Goal: Task Accomplishment & Management: Use online tool/utility

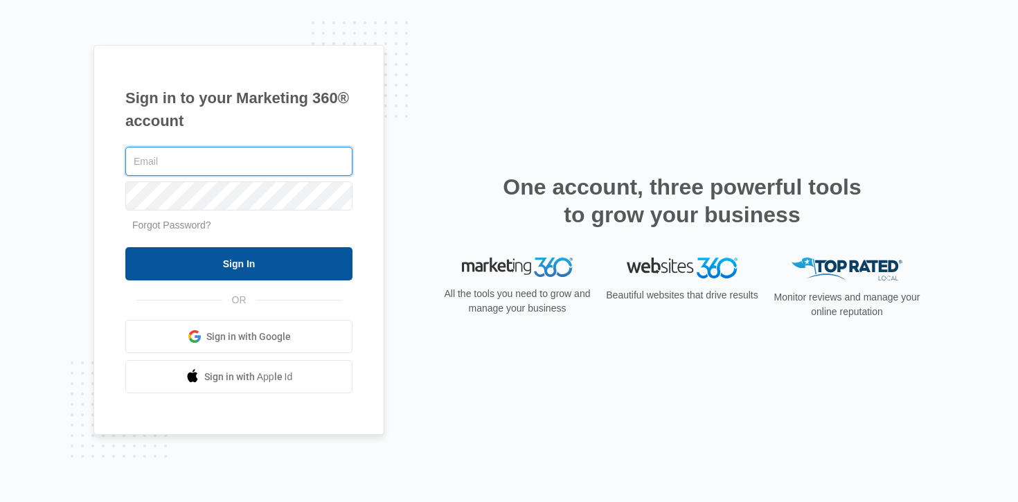
type input "[EMAIL_ADDRESS][DOMAIN_NAME]"
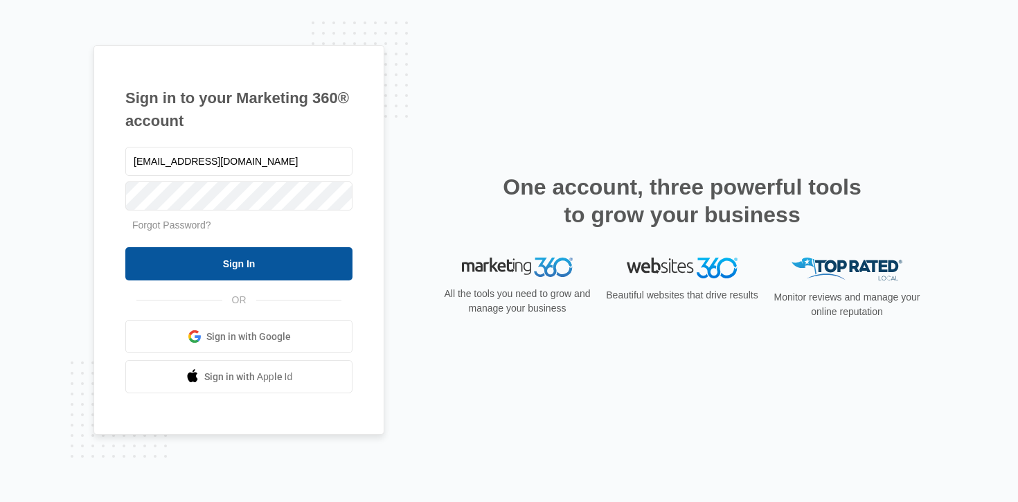
click at [231, 263] on input "Sign In" at bounding box center [238, 263] width 227 height 33
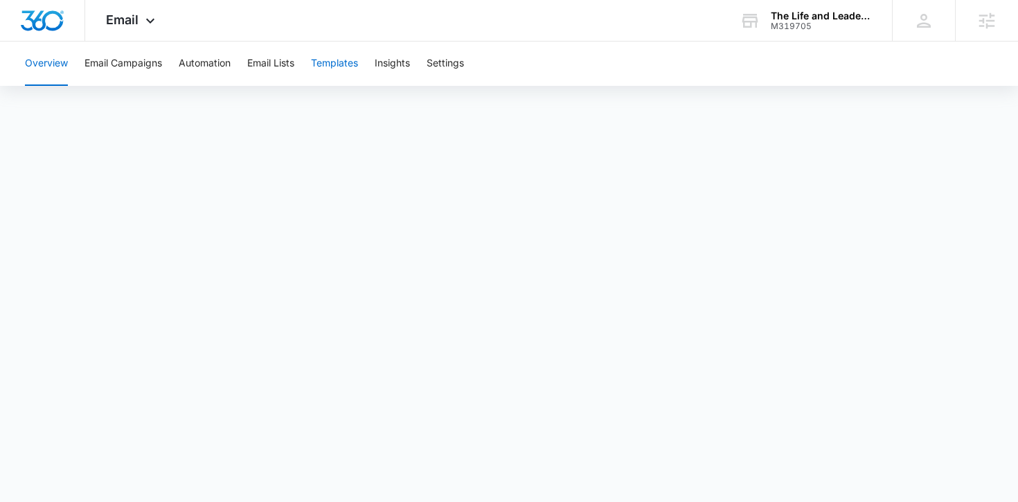
click at [326, 68] on button "Templates" at bounding box center [334, 64] width 47 height 44
click at [145, 23] on icon at bounding box center [150, 24] width 17 height 17
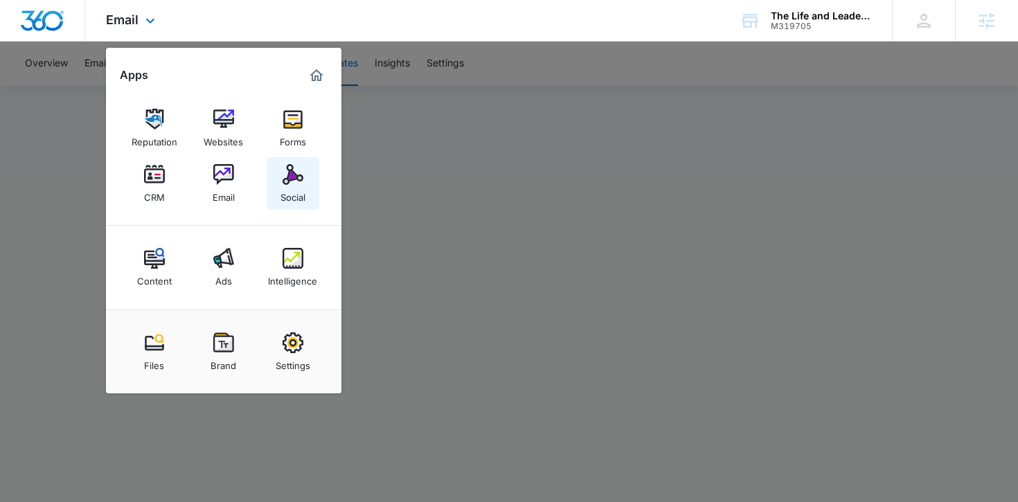
click at [304, 174] on link "Social" at bounding box center [293, 183] width 53 height 53
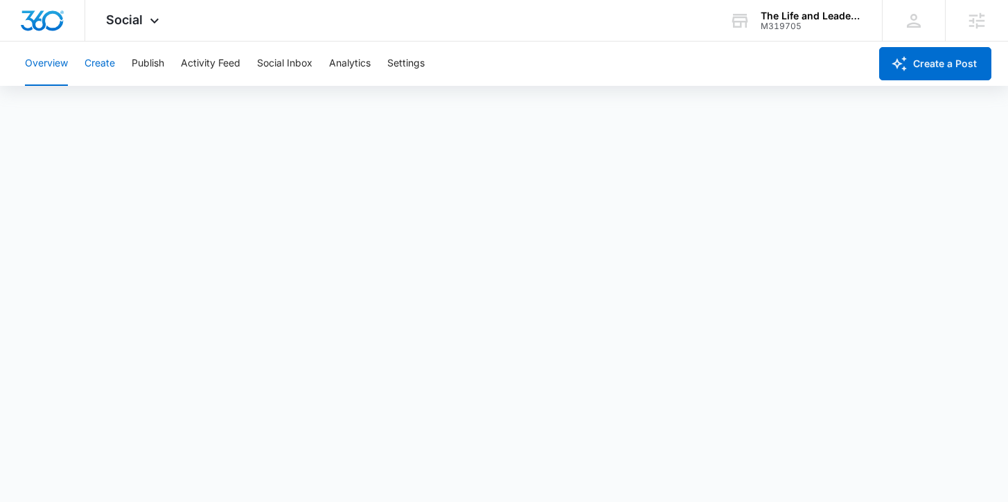
click at [113, 67] on button "Create" at bounding box center [100, 64] width 30 height 44
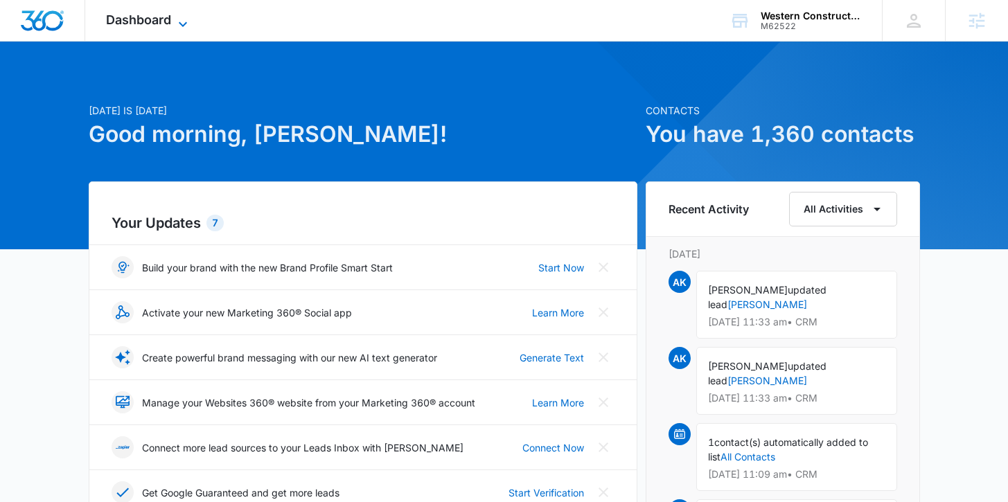
click at [181, 21] on icon at bounding box center [183, 24] width 17 height 17
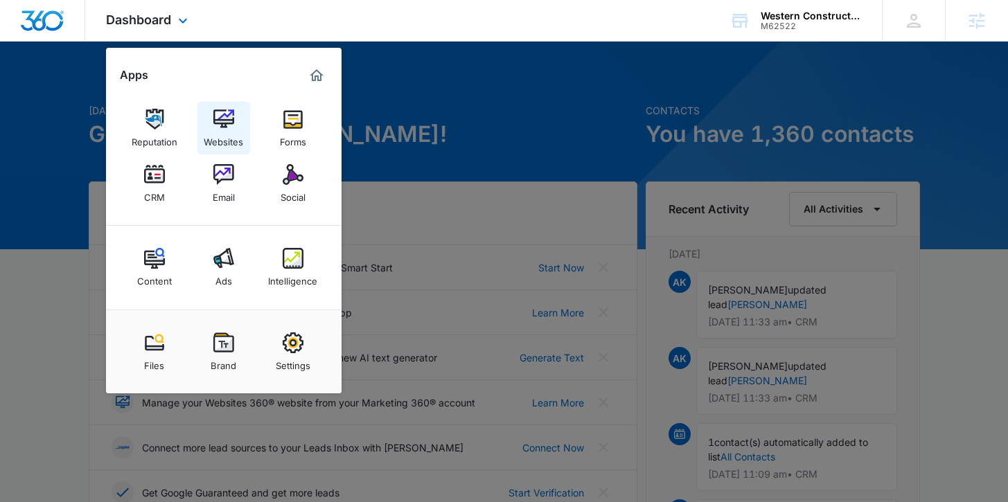
click at [231, 128] on img at bounding box center [223, 119] width 21 height 21
